Goal: Find specific fact: Find contact information

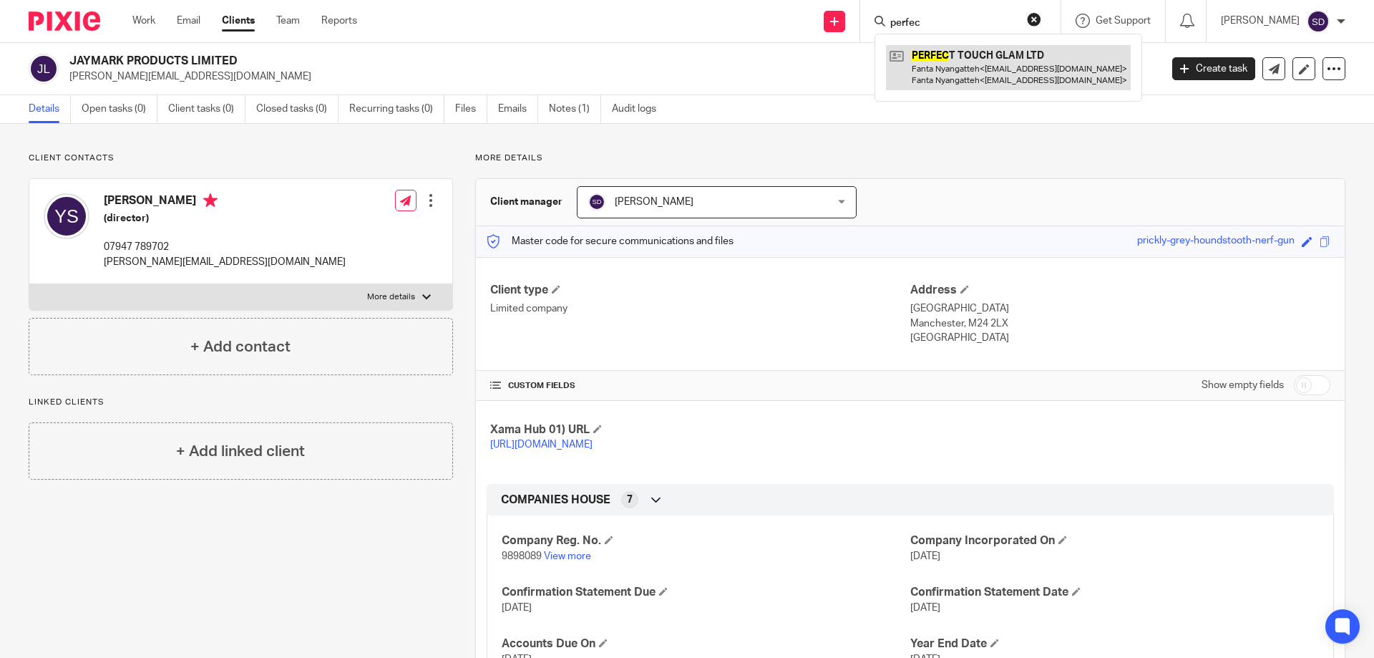
type input "perfec"
click at [1020, 75] on link at bounding box center [1008, 67] width 245 height 44
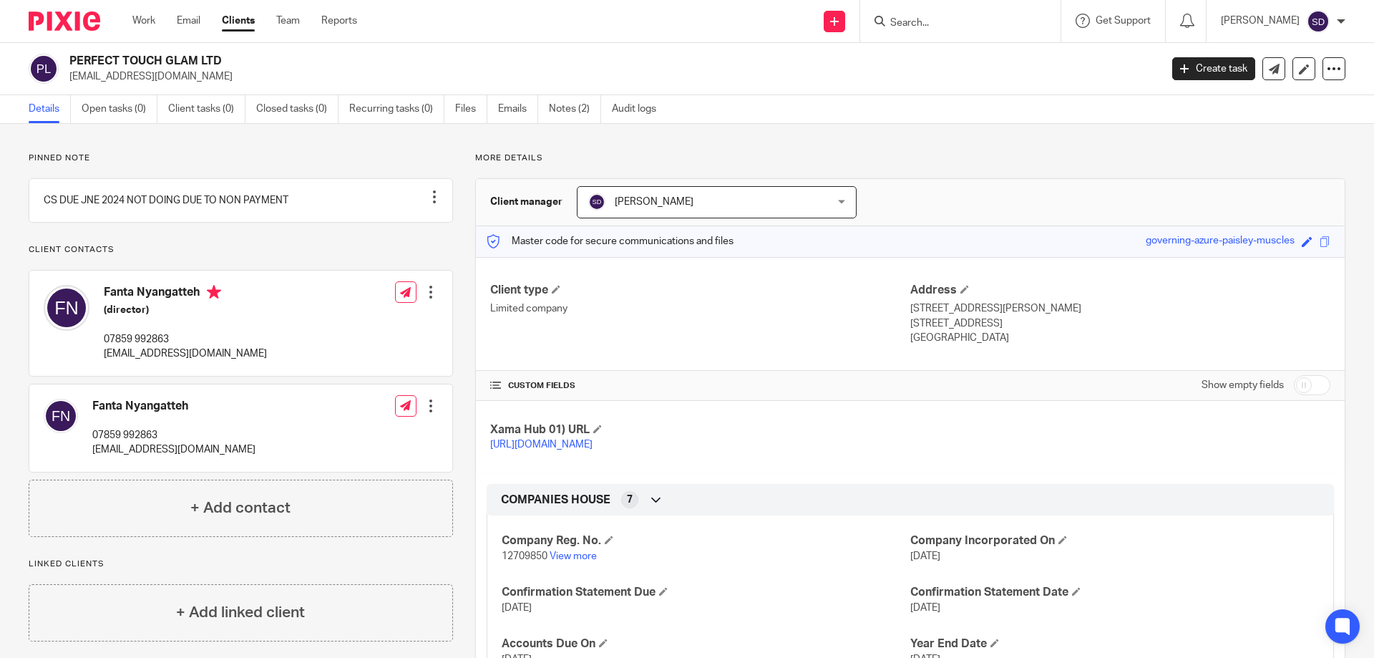
click at [917, 12] on form at bounding box center [965, 21] width 152 height 18
click at [926, 17] on input "Search" at bounding box center [953, 23] width 129 height 13
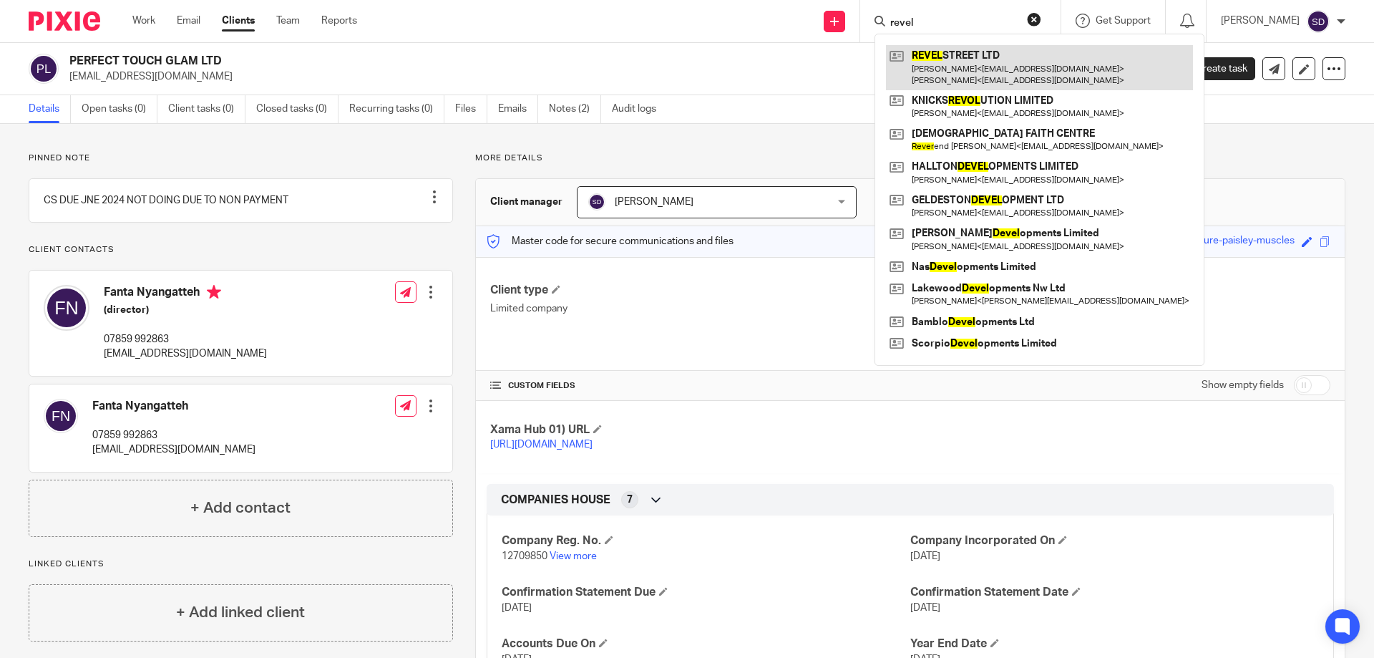
type input "revel"
click at [1003, 64] on link at bounding box center [1039, 67] width 307 height 44
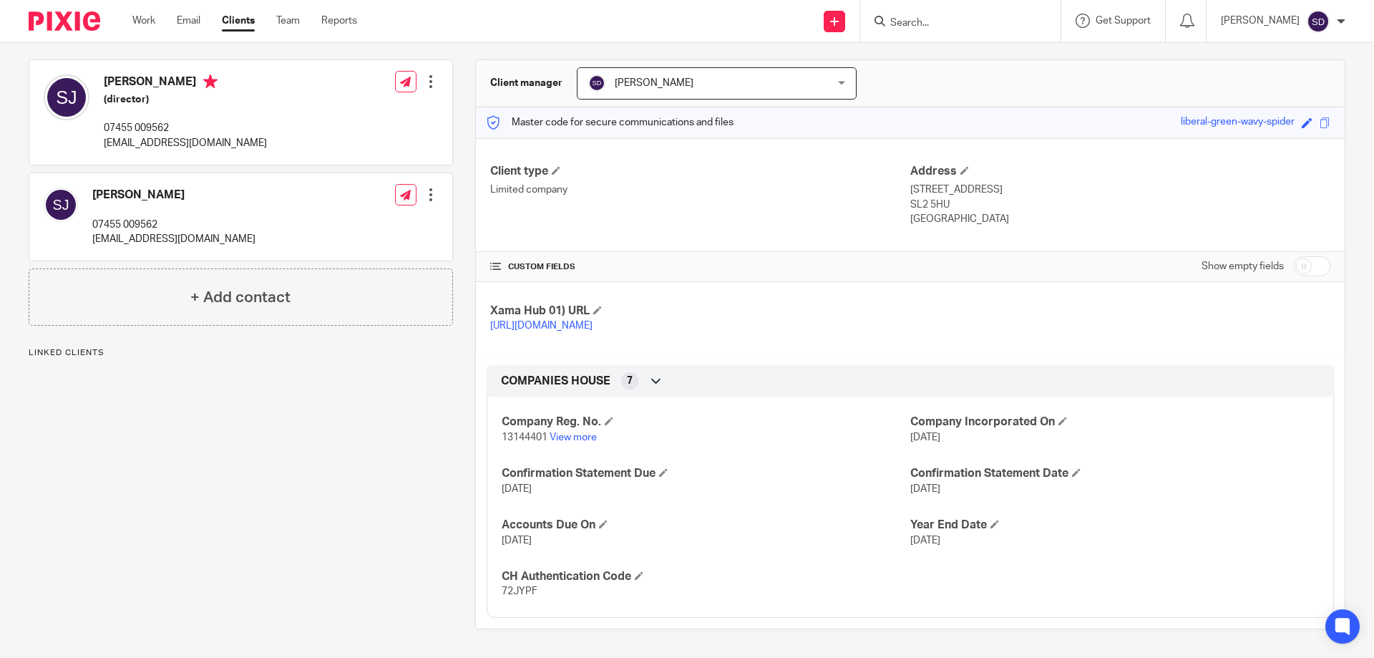
scroll to position [133, 0]
drag, startPoint x: 209, startPoint y: 129, endPoint x: 99, endPoint y: 133, distance: 109.6
click at [99, 133] on div "[PERSON_NAME] (director) 07455 009562 [EMAIL_ADDRESS][DOMAIN_NAME] Edit contact…" at bounding box center [240, 112] width 423 height 104
copy p "[EMAIL_ADDRESS][DOMAIN_NAME]"
